Goal: Transaction & Acquisition: Purchase product/service

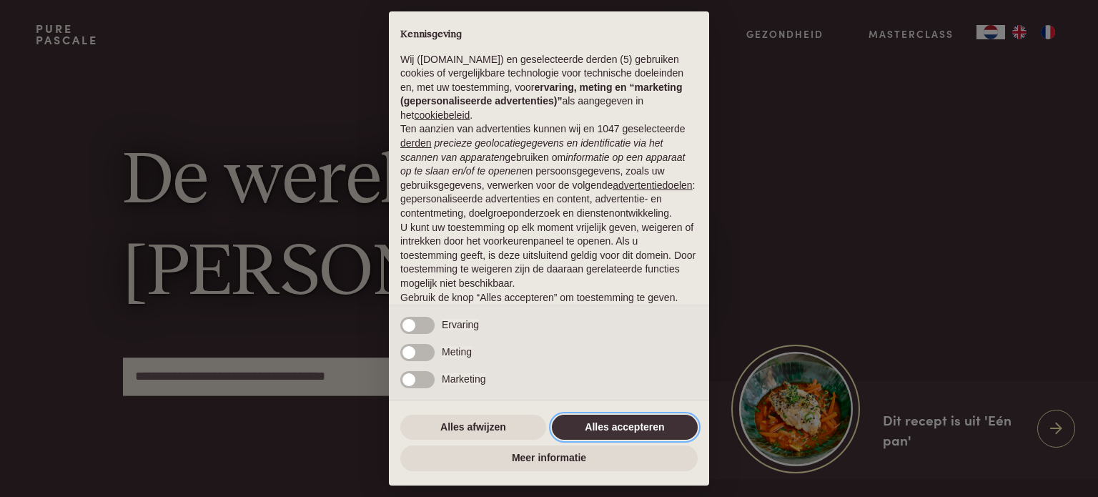
click at [645, 428] on button "Alles accepteren" at bounding box center [625, 428] width 146 height 26
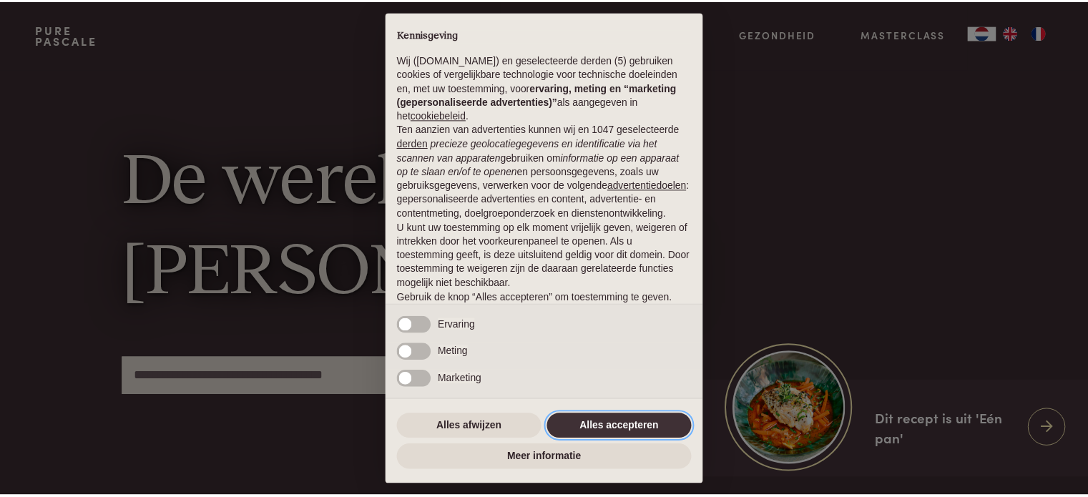
scroll to position [77, 0]
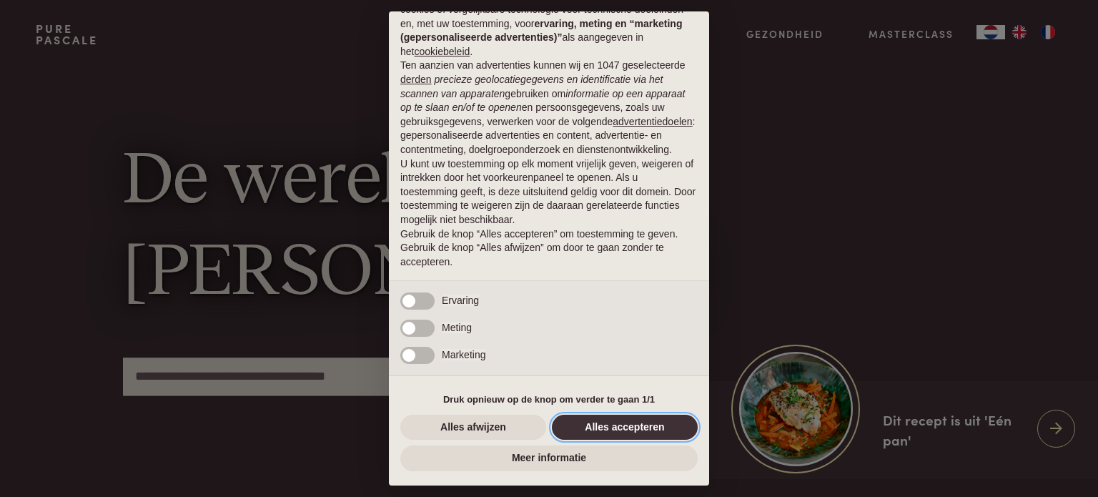
click at [606, 425] on button "Alles accepteren" at bounding box center [625, 428] width 146 height 26
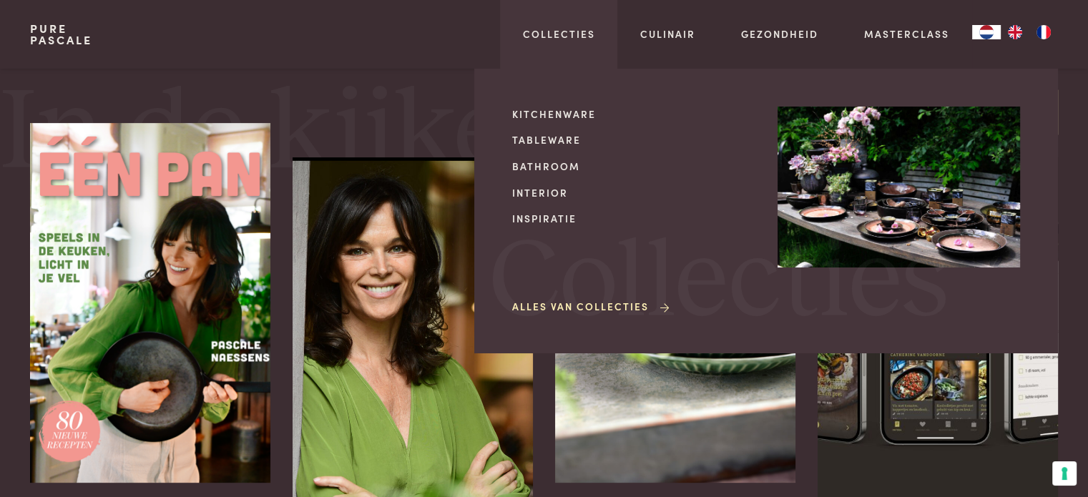
scroll to position [477, 0]
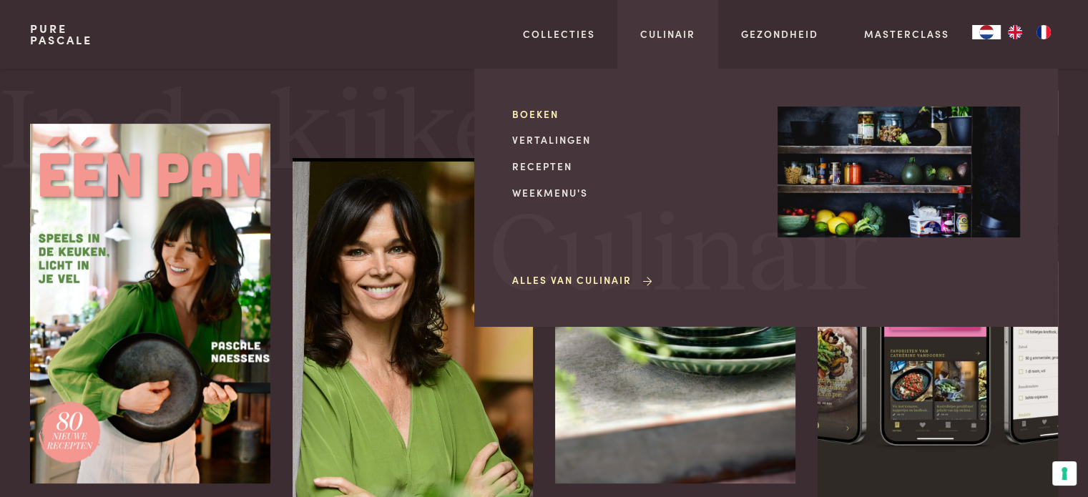
click at [539, 116] on link "Boeken" at bounding box center [633, 114] width 242 height 15
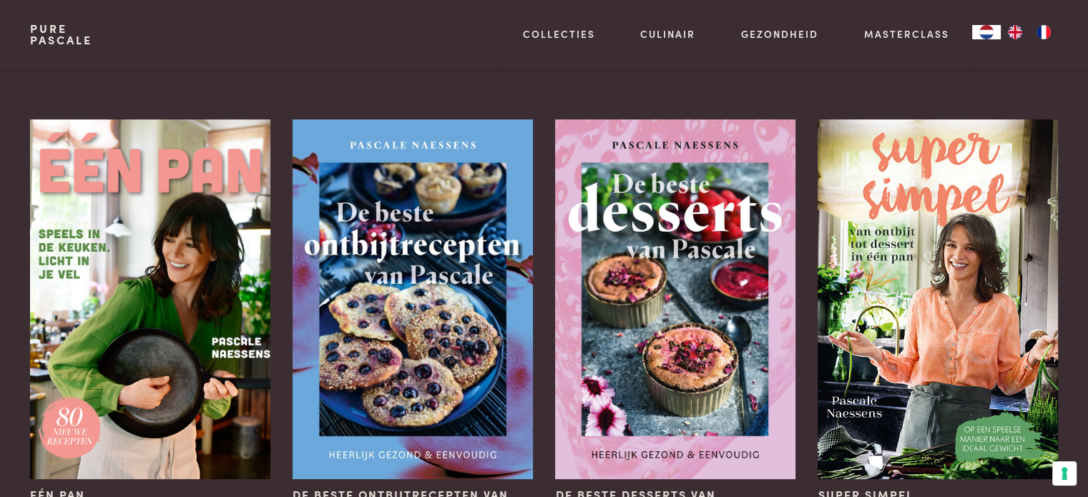
scroll to position [72, 0]
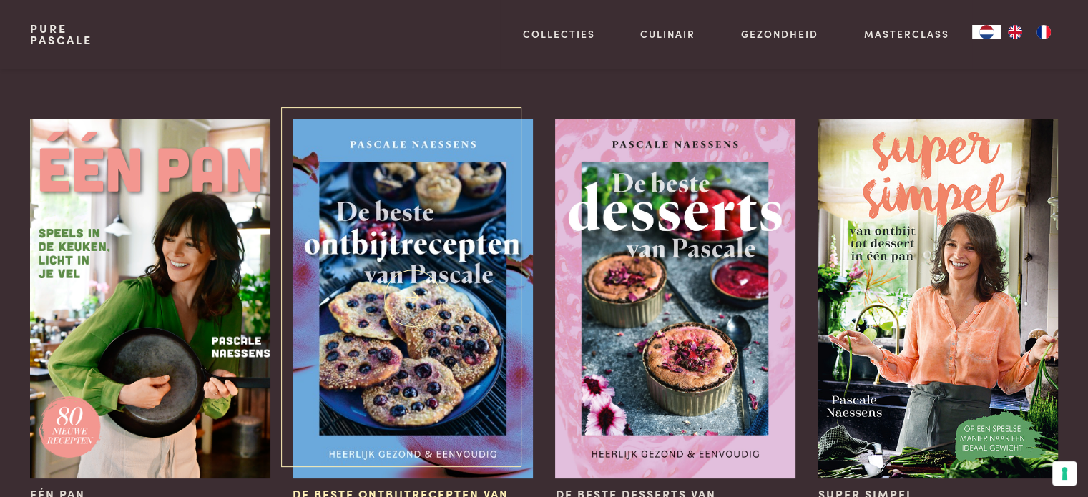
click at [446, 235] on img at bounding box center [412, 299] width 240 height 360
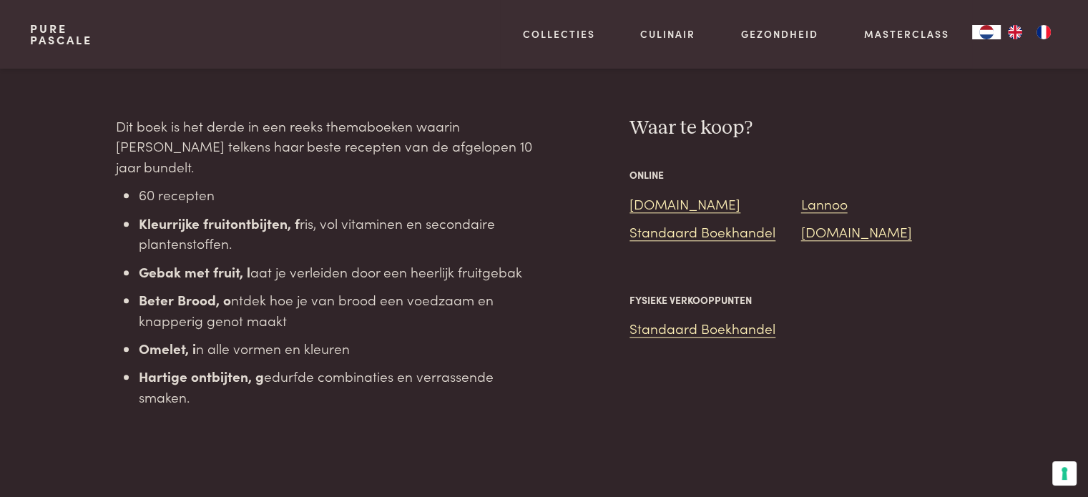
scroll to position [1453, 0]
click at [644, 194] on link "Bol.com" at bounding box center [684, 203] width 111 height 19
